Goal: Information Seeking & Learning: Check status

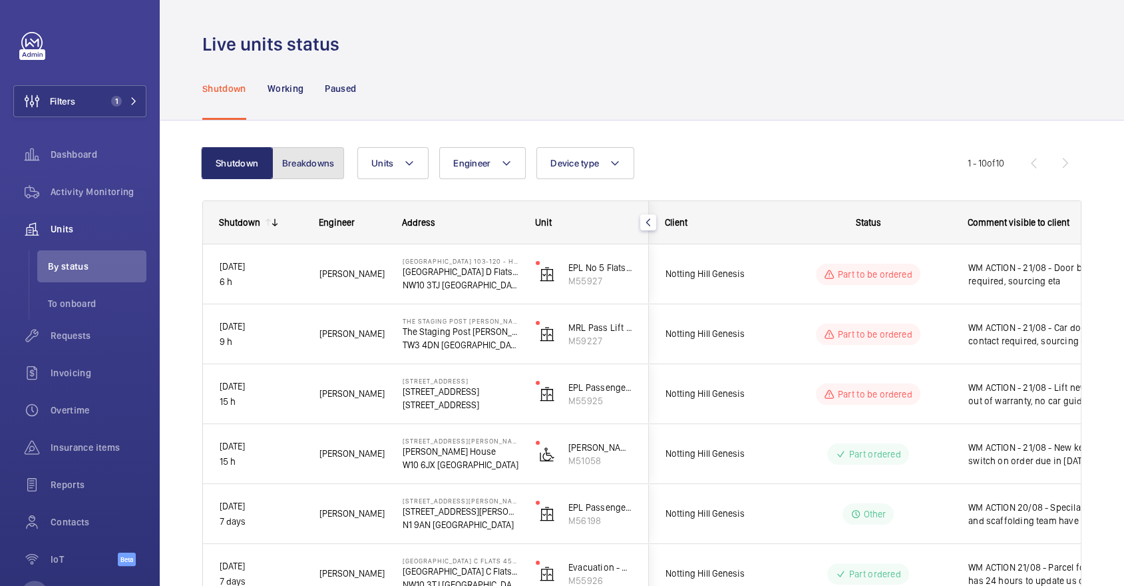
click at [319, 174] on button "Breakdowns" at bounding box center [308, 163] width 72 height 32
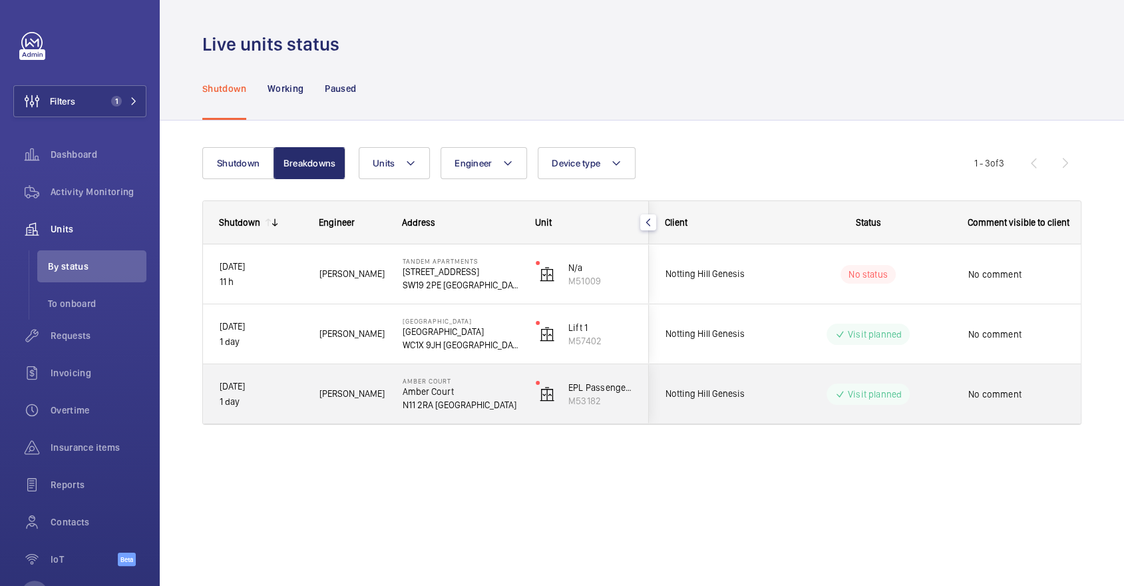
click at [785, 365] on div "Visit planned" at bounding box center [860, 393] width 183 height 59
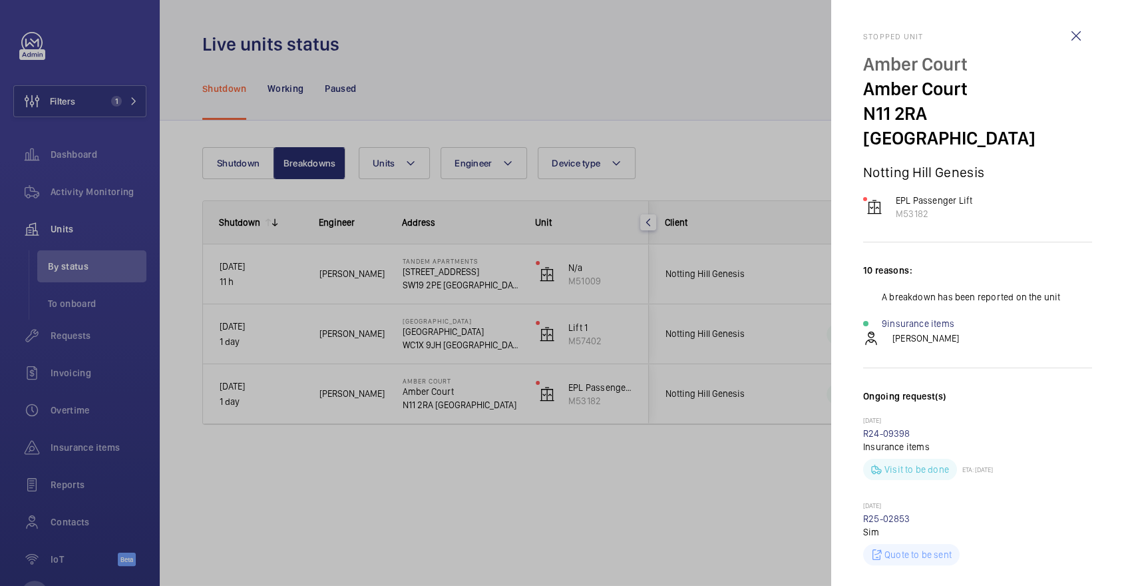
click at [762, 207] on div at bounding box center [562, 293] width 1124 height 586
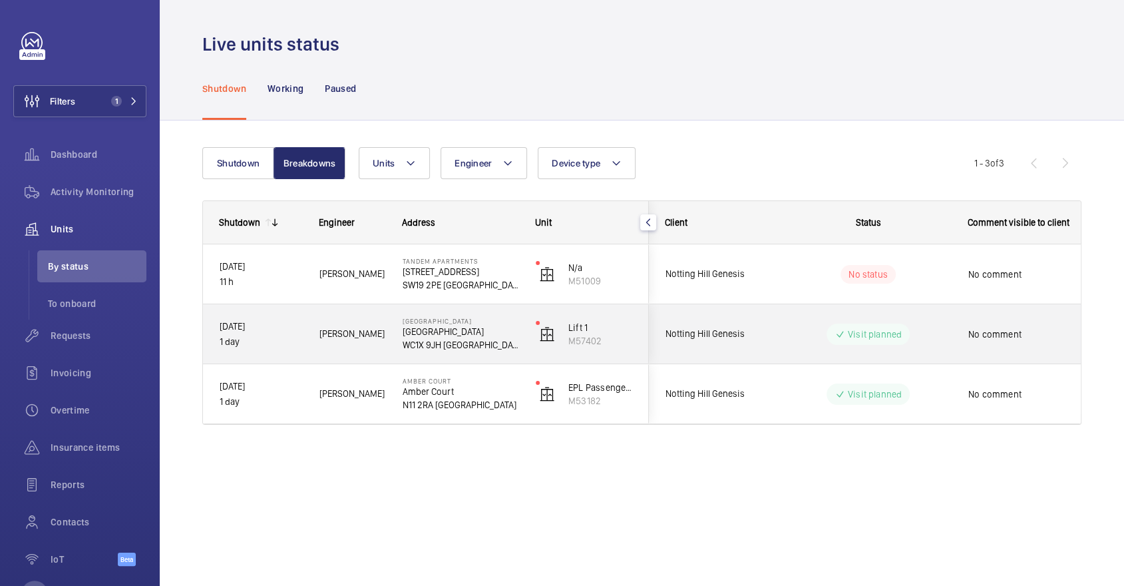
click at [779, 321] on div "Visit planned" at bounding box center [860, 334] width 182 height 48
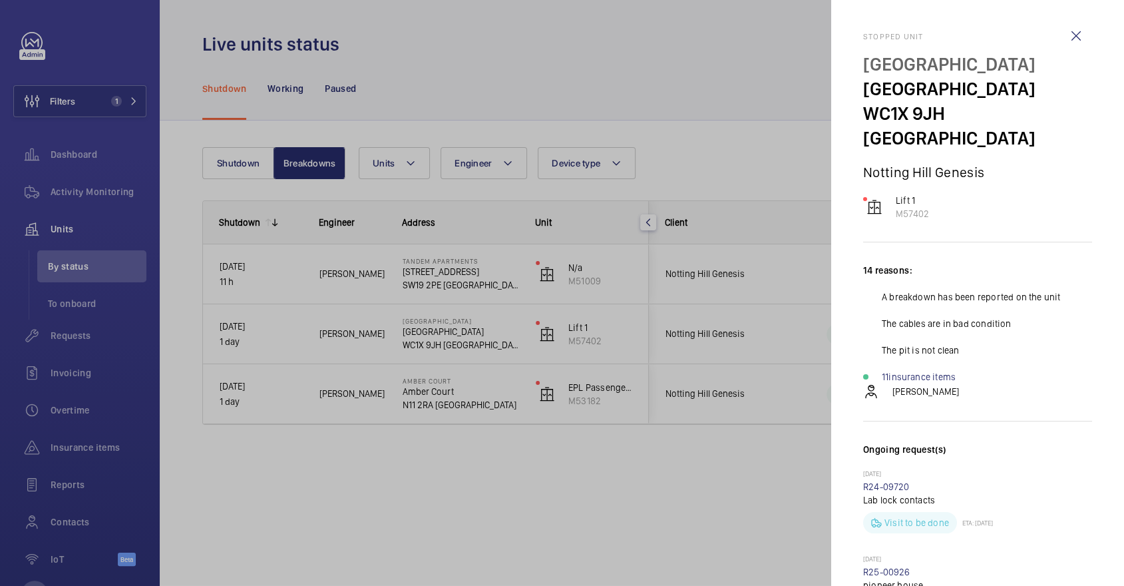
click at [761, 79] on div at bounding box center [562, 293] width 1124 height 586
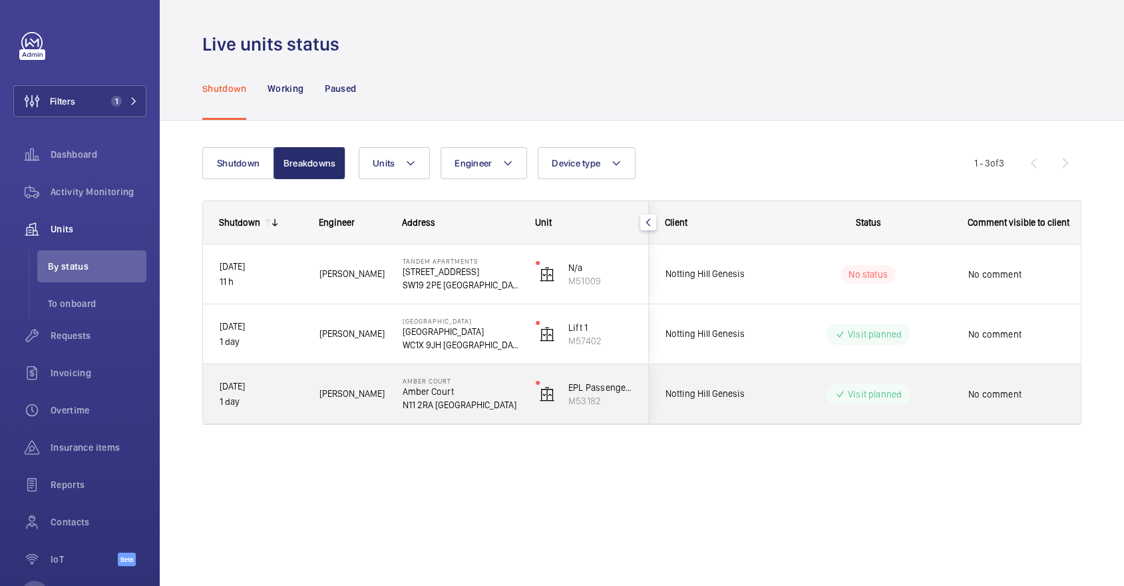
click at [755, 379] on div "Notting Hill Genesis" at bounding box center [709, 394] width 118 height 42
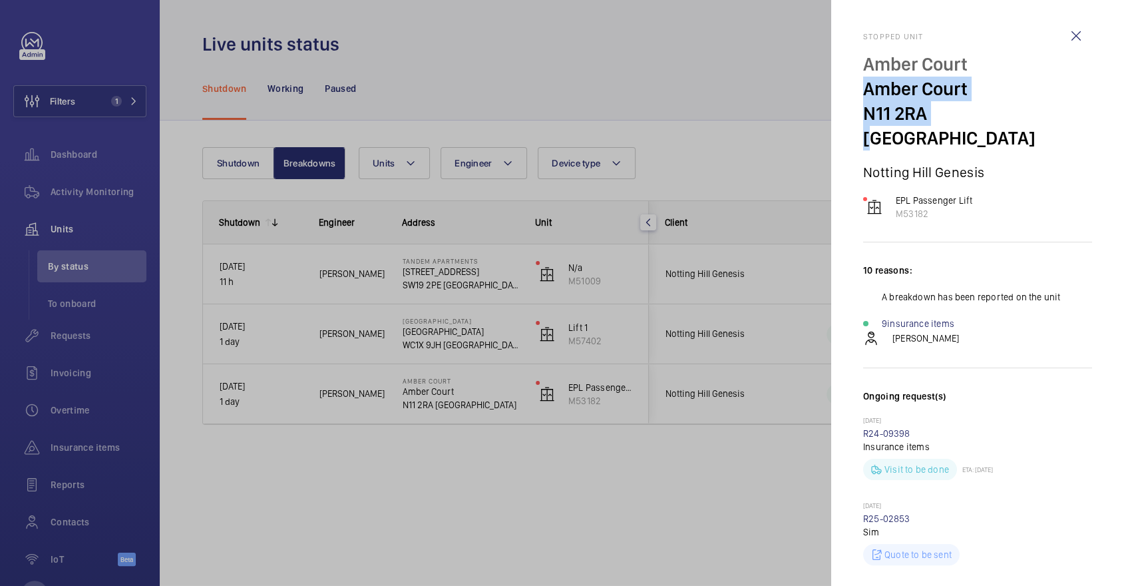
drag, startPoint x: 859, startPoint y: 93, endPoint x: 930, endPoint y: 124, distance: 78.0
click at [930, 124] on mat-sidenav "Stopped unit [GEOGRAPHIC_DATA] [GEOGRAPHIC_DATA] Notting Hill Genesis EPL Passe…" at bounding box center [977, 293] width 293 height 586
copy div "[STREET_ADDRESS]"
click at [548, 351] on div at bounding box center [562, 293] width 1124 height 586
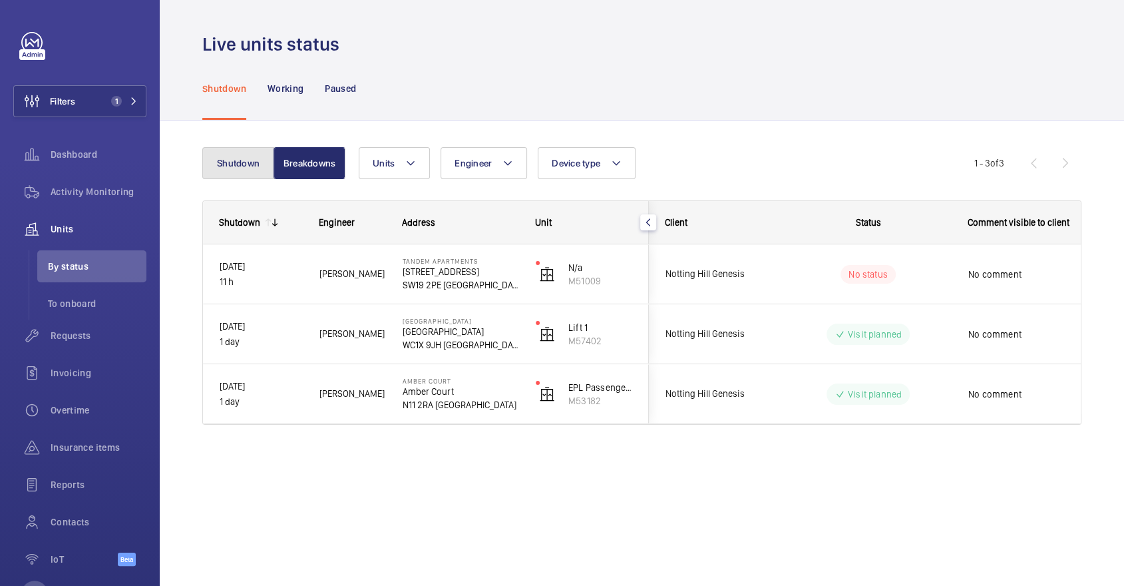
click at [243, 162] on button "Shutdown" at bounding box center [238, 163] width 72 height 32
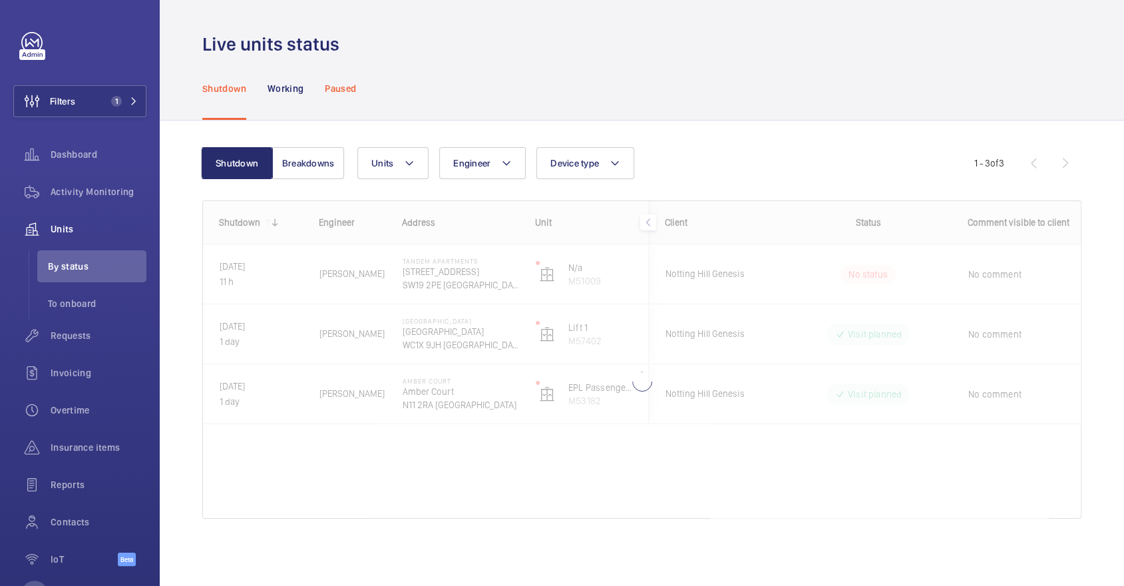
click at [339, 86] on p "Paused" at bounding box center [340, 88] width 31 height 13
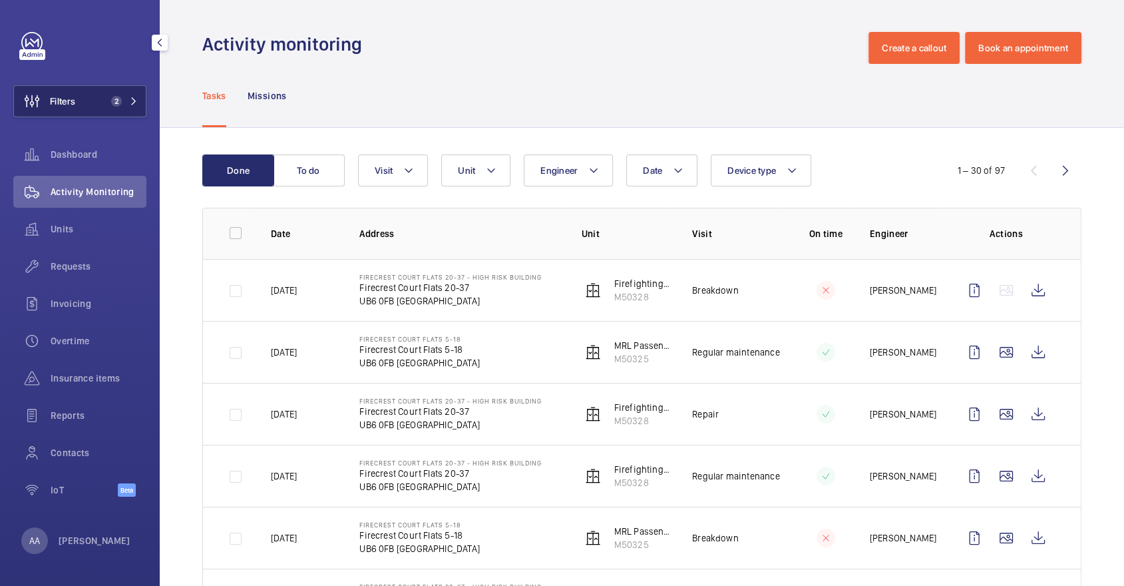
click at [98, 99] on button "Filters 2" at bounding box center [79, 101] width 133 height 32
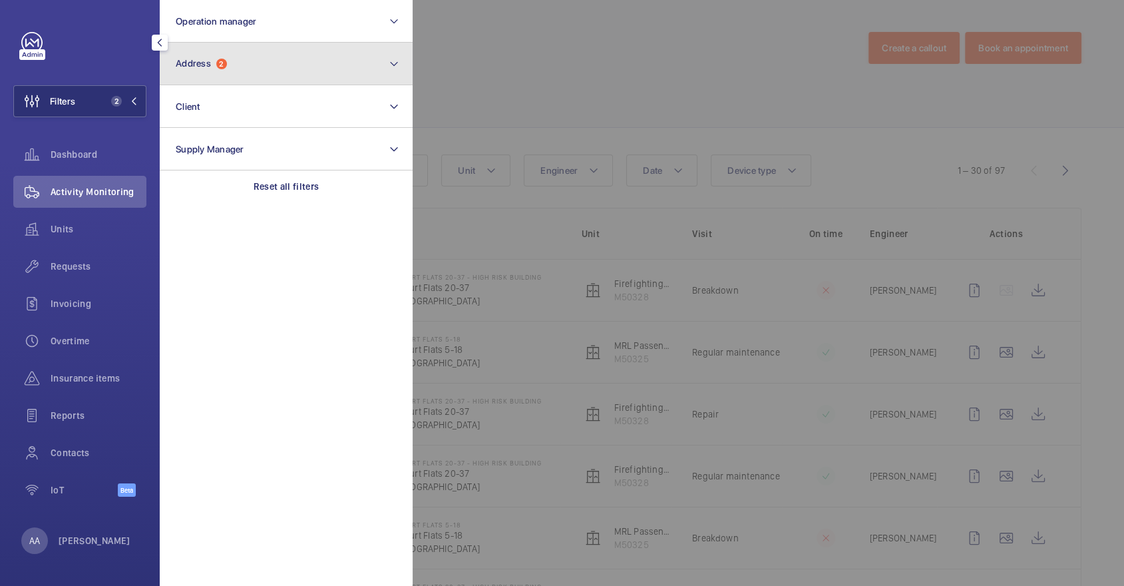
click at [270, 71] on button "Address 2" at bounding box center [286, 64] width 253 height 43
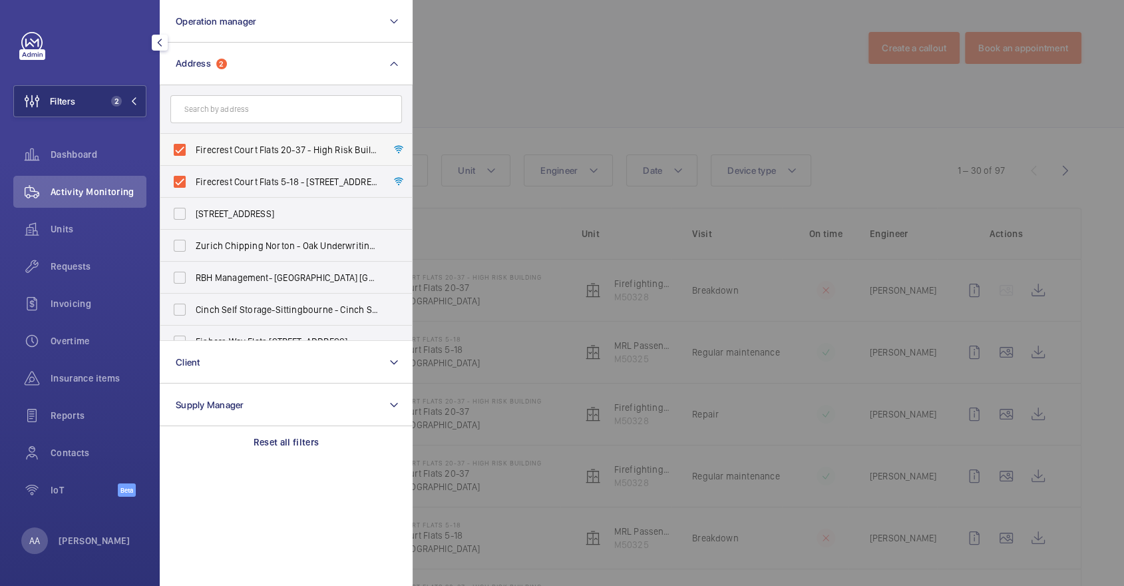
click at [268, 149] on span "Firecrest Court Flats 20-37 - High Risk Building - Firecrest Court Flats 20-37,…" at bounding box center [287, 149] width 183 height 13
click at [193, 149] on input "Firecrest Court Flats 20-37 - High Risk Building - Firecrest Court Flats 20-37,…" at bounding box center [179, 149] width 27 height 27
checkbox input "false"
click at [276, 186] on span "Firecrest Court Flats 5-18 - Firecrest Court Flats 5-18, LONDON UB6 0FB" at bounding box center [287, 181] width 183 height 13
click at [193, 186] on input "Firecrest Court Flats 5-18 - Firecrest Court Flats 5-18, LONDON UB6 0FB" at bounding box center [179, 181] width 27 height 27
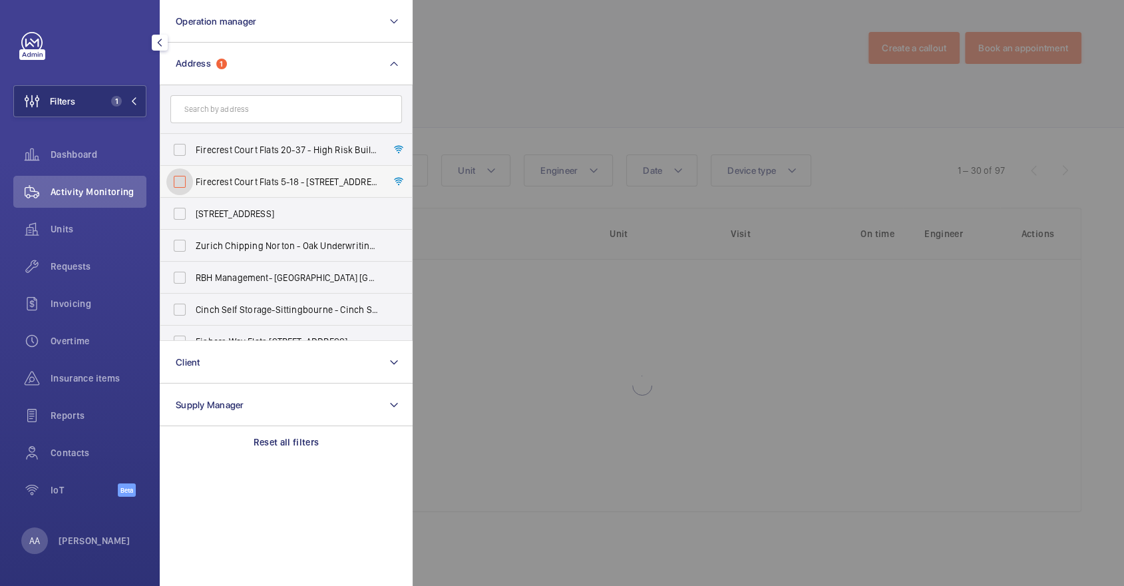
checkbox input "false"
click at [258, 116] on input "text" at bounding box center [286, 109] width 232 height 28
paste input "1-2 Grangeway"
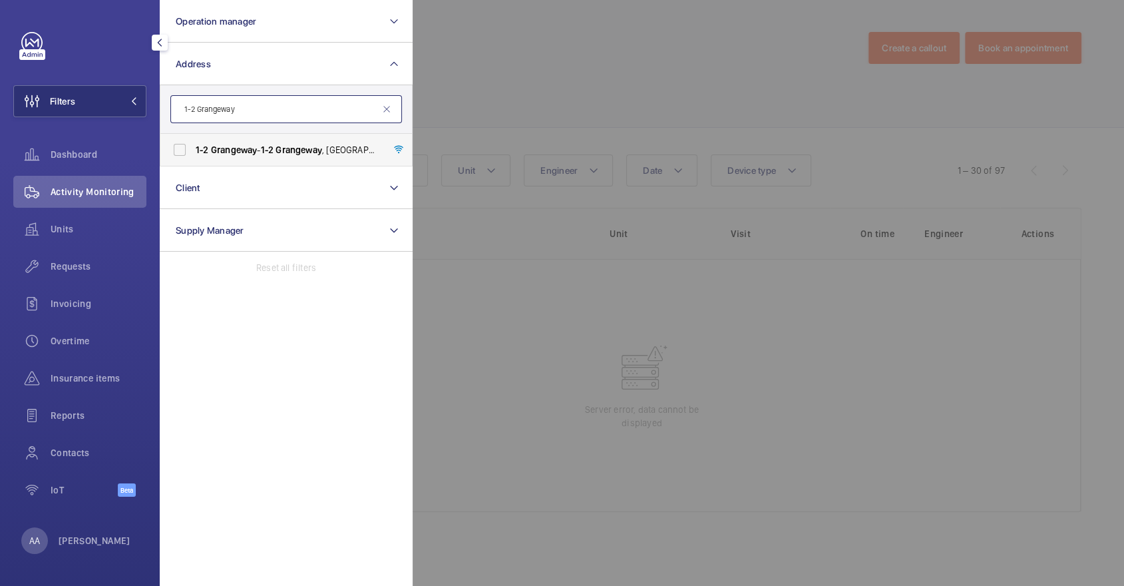
type input "1-2 Grangeway"
click at [280, 147] on span "Grangeway" at bounding box center [299, 149] width 47 height 11
click at [193, 147] on input "1-2 Grangeway - 1-2 Grangeway , LONDON NW6 2BT" at bounding box center [179, 149] width 27 height 27
checkbox input "true"
click at [122, 226] on span "Units" at bounding box center [99, 228] width 96 height 13
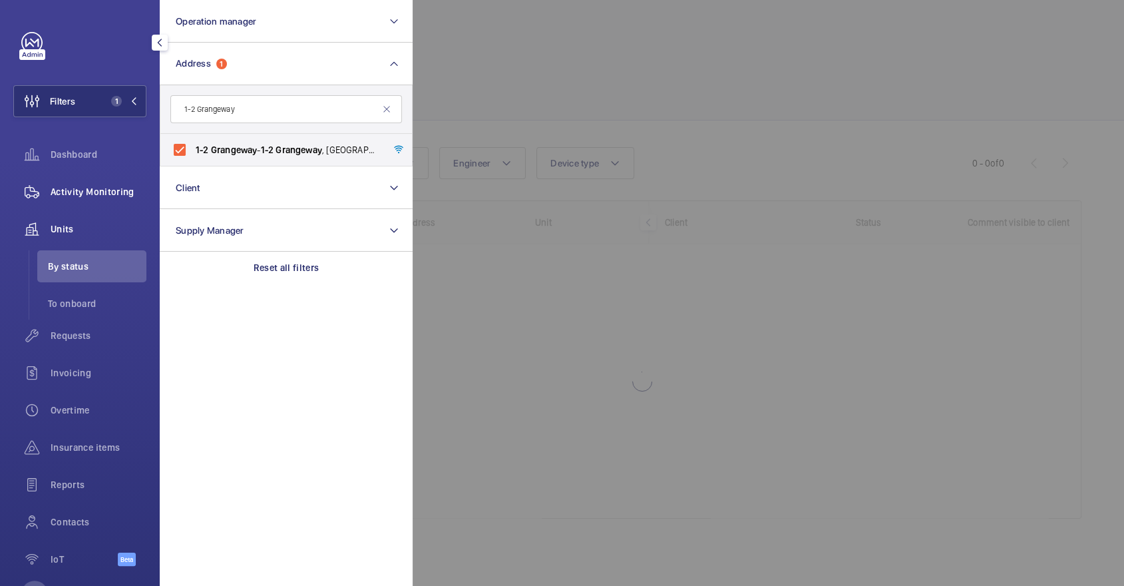
click at [107, 190] on span "Activity Monitoring" at bounding box center [99, 191] width 96 height 13
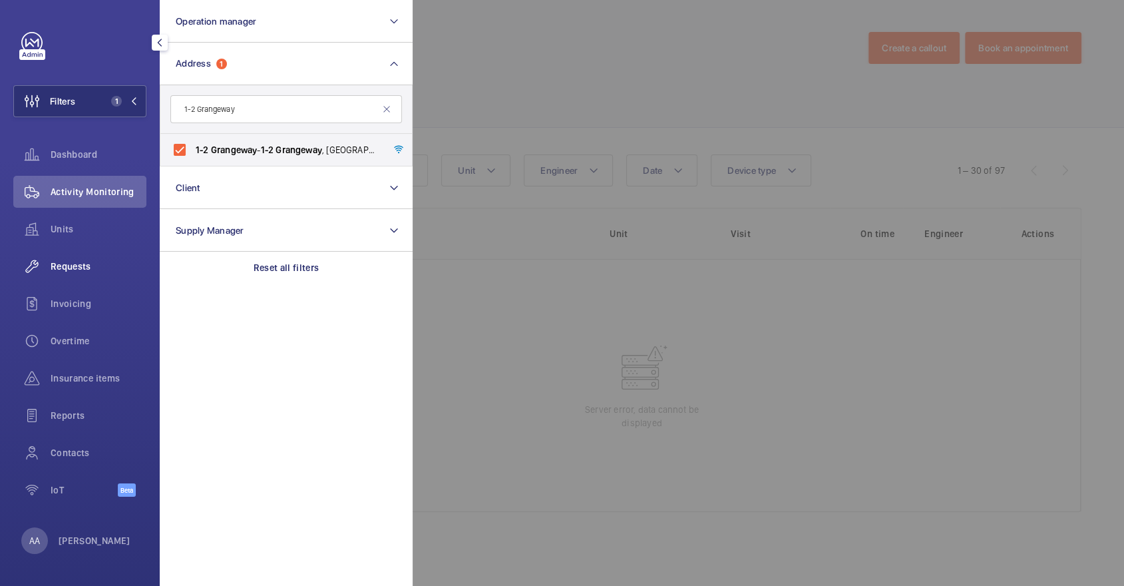
click at [106, 253] on div "Requests" at bounding box center [79, 266] width 133 height 32
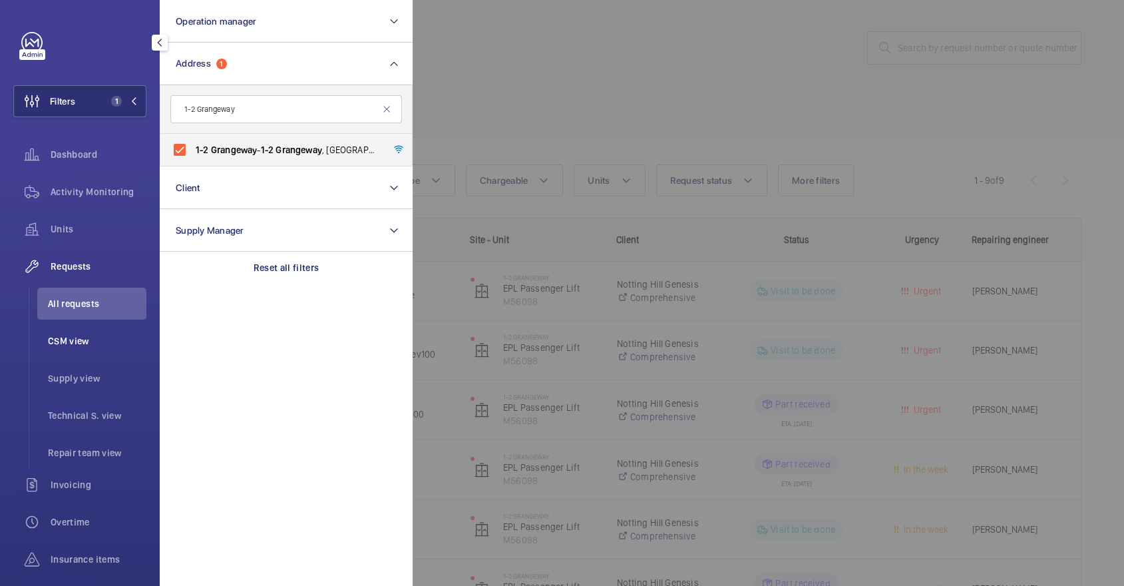
click at [102, 336] on span "CSM view" at bounding box center [97, 340] width 98 height 13
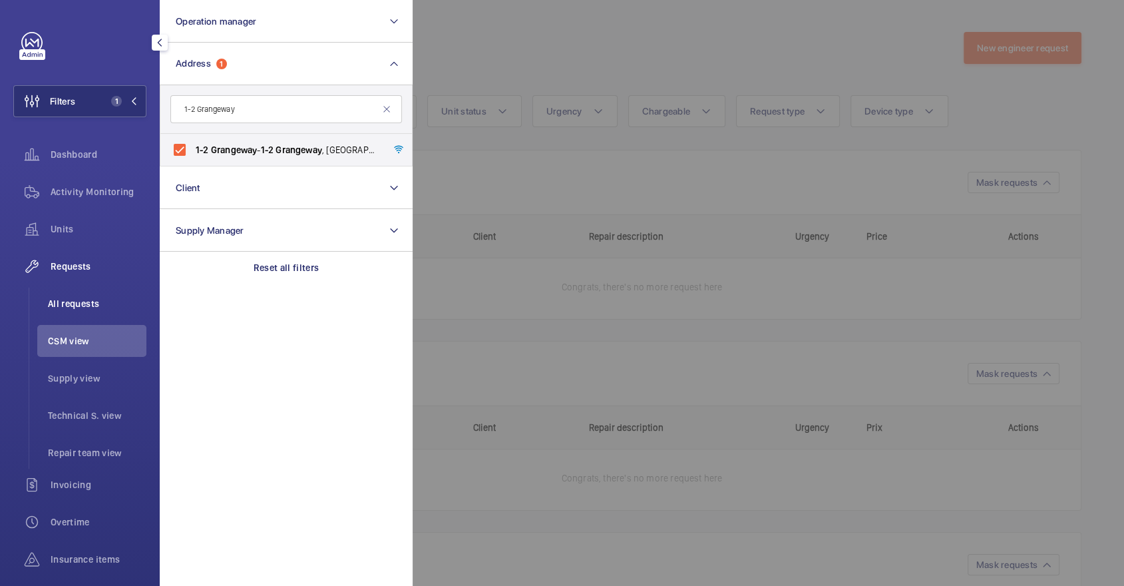
click at [84, 306] on span "All requests" at bounding box center [97, 303] width 98 height 13
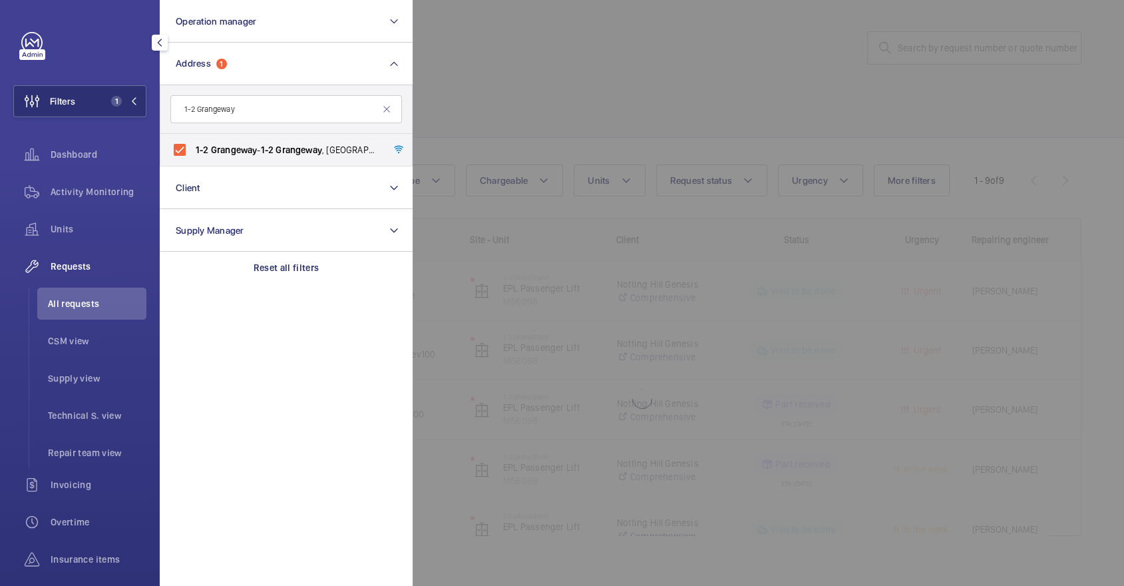
click at [578, 91] on div at bounding box center [975, 293] width 1124 height 586
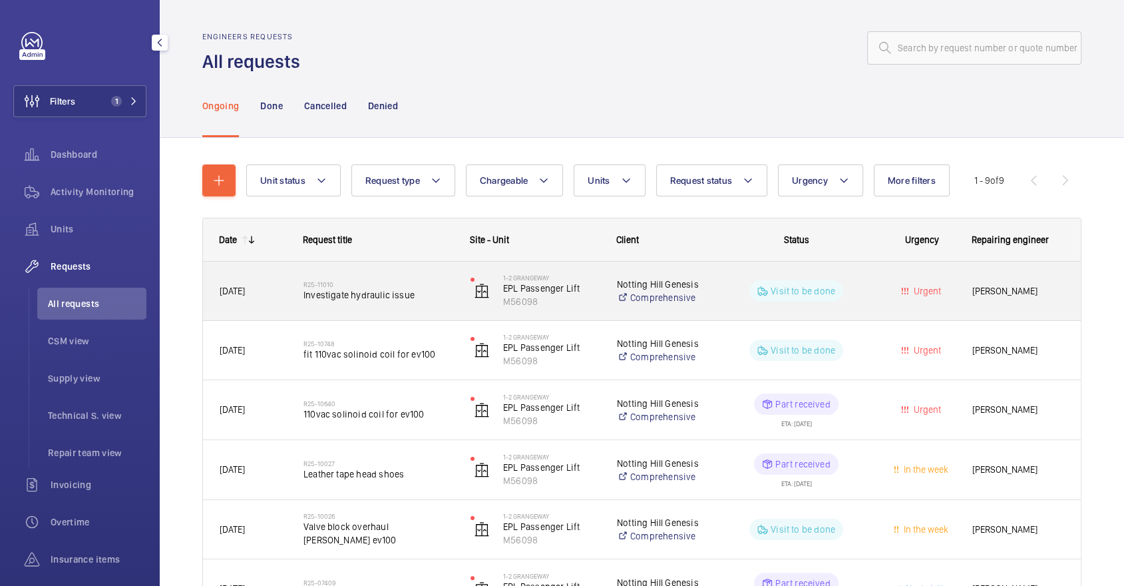
click at [426, 265] on div "R25-11010 Investigate hydraulic issue" at bounding box center [371, 291] width 166 height 60
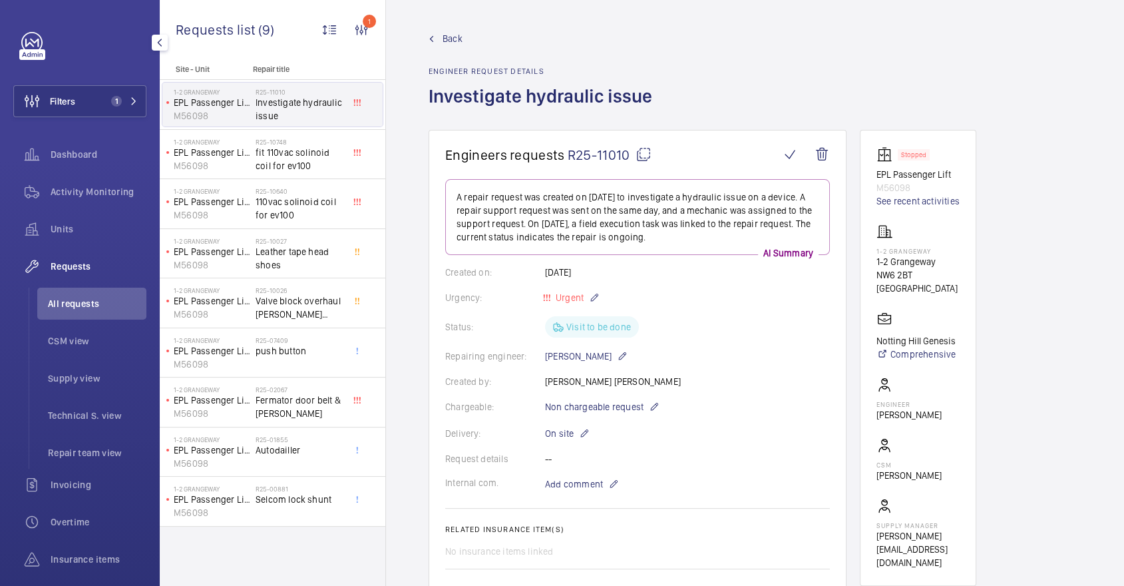
click at [646, 155] on mat-icon at bounding box center [644, 154] width 16 height 16
